Goal: Transaction & Acquisition: Purchase product/service

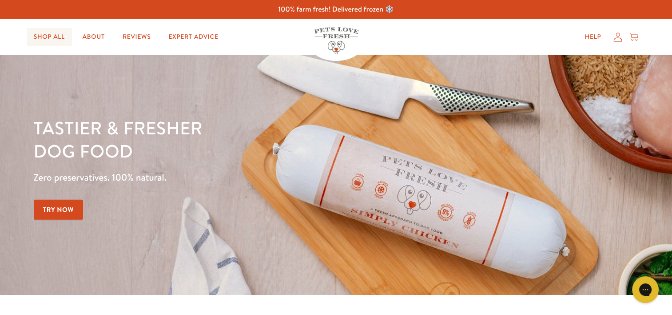
click at [45, 39] on link "Shop All" at bounding box center [49, 37] width 45 height 18
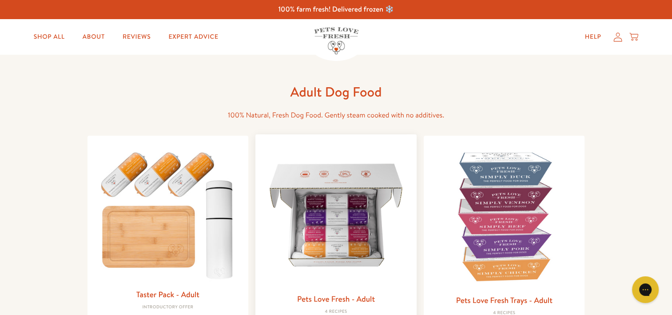
click at [344, 209] on img at bounding box center [336, 214] width 147 height 147
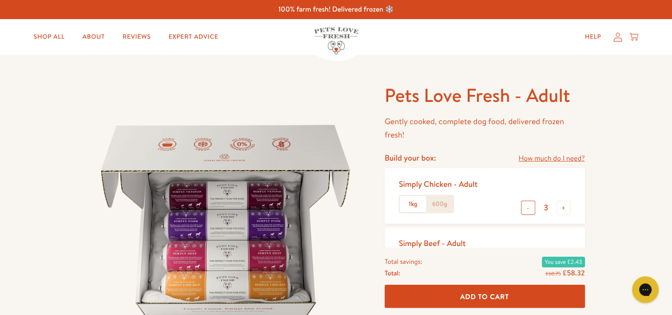
click at [528, 207] on button "-" at bounding box center [528, 207] width 14 height 14
type input "1"
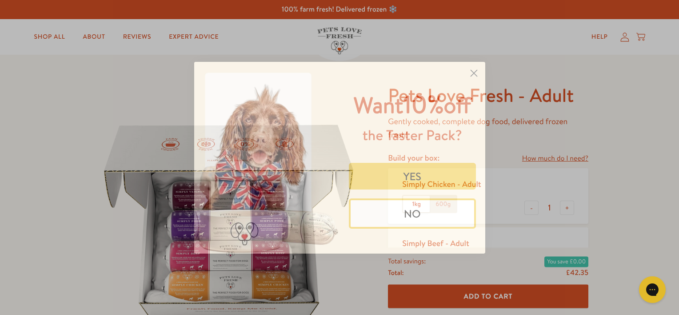
click at [473, 72] on icon "Close dialog" at bounding box center [473, 73] width 6 height 6
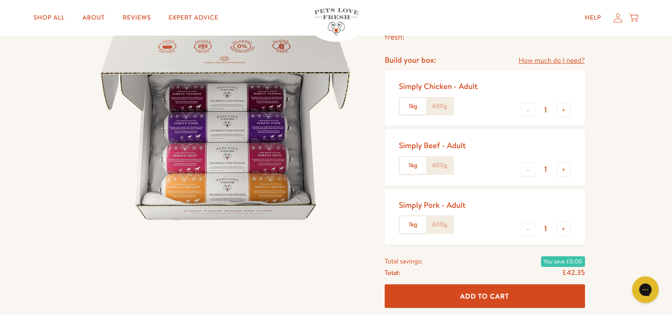
scroll to position [98, 0]
click at [565, 225] on button "+" at bounding box center [564, 228] width 14 height 14
type input "2"
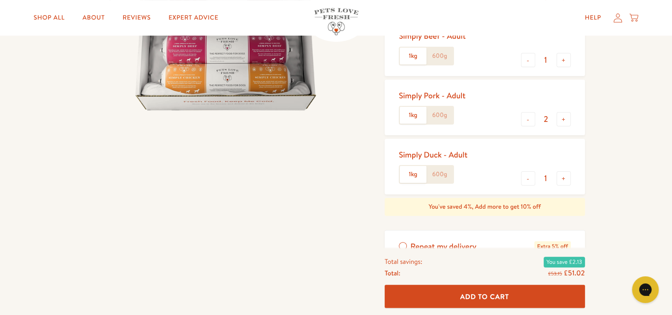
scroll to position [207, 0]
click at [481, 290] on button "Add To Cart" at bounding box center [485, 296] width 200 height 24
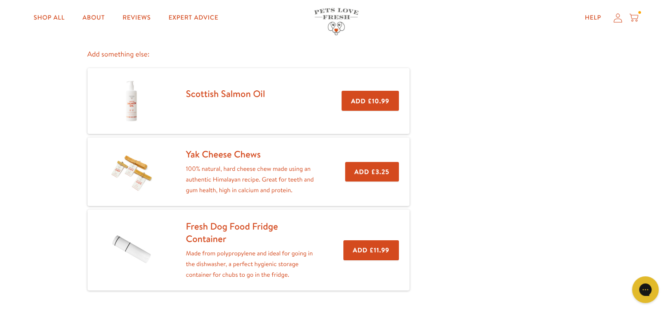
scroll to position [165, 0]
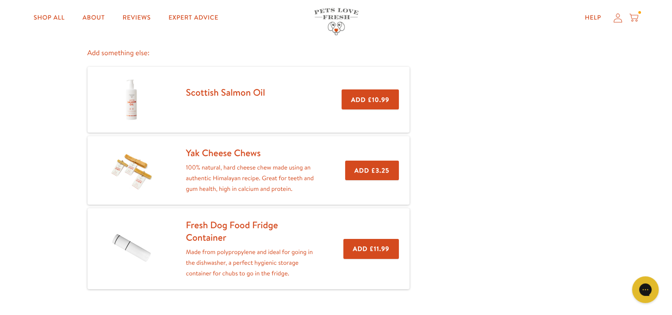
click at [376, 172] on button "Add £3.25" at bounding box center [372, 170] width 54 height 20
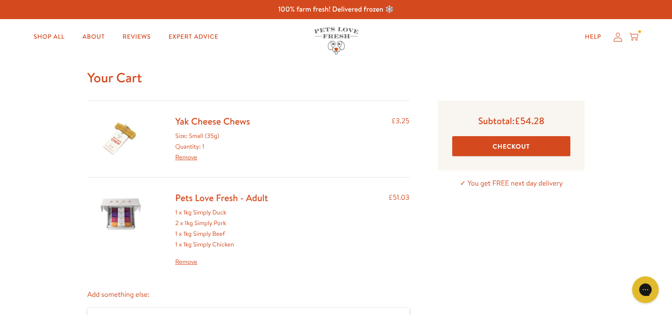
click at [191, 156] on link "Remove" at bounding box center [186, 156] width 22 height 9
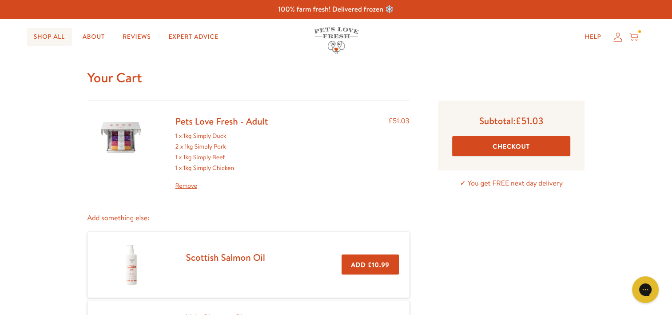
click at [55, 35] on link "Shop All" at bounding box center [49, 37] width 45 height 18
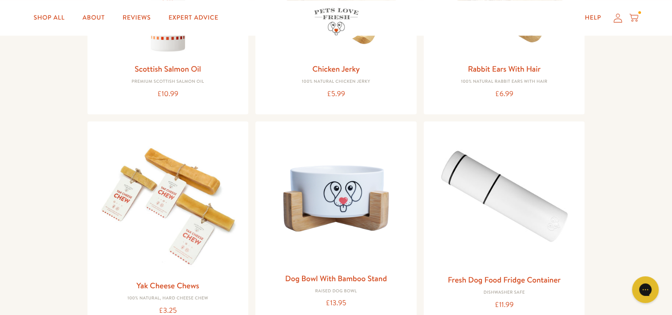
scroll to position [784, 0]
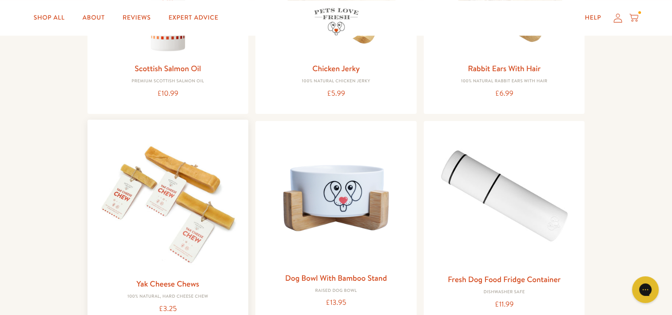
click at [196, 199] on img at bounding box center [168, 200] width 147 height 147
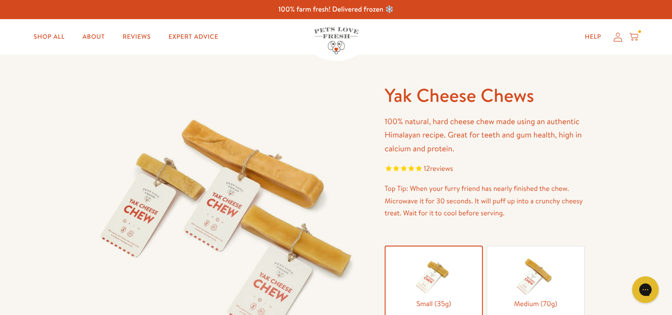
click at [535, 267] on img at bounding box center [536, 275] width 44 height 44
click at [0, 0] on input "Medium (70g)" at bounding box center [0, 0] width 0 height 0
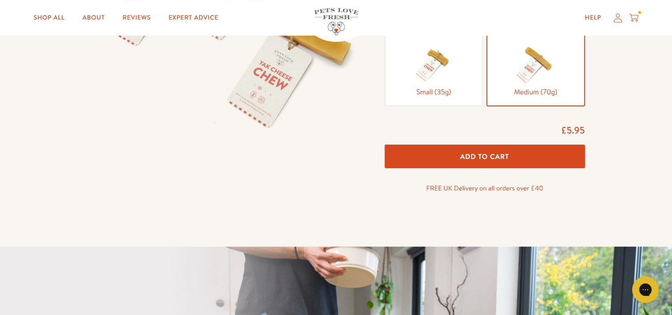
scroll to position [212, 0]
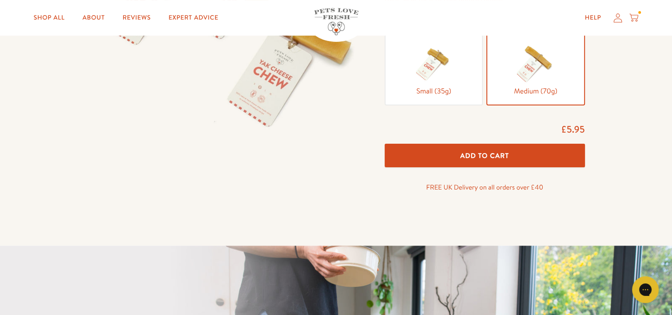
click at [493, 156] on span "Add To Cart" at bounding box center [484, 155] width 49 height 9
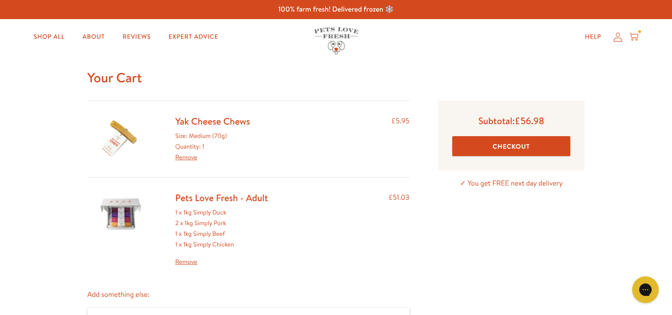
click at [525, 148] on button "Checkout" at bounding box center [511, 146] width 119 height 20
